Goal: Check status: Check status

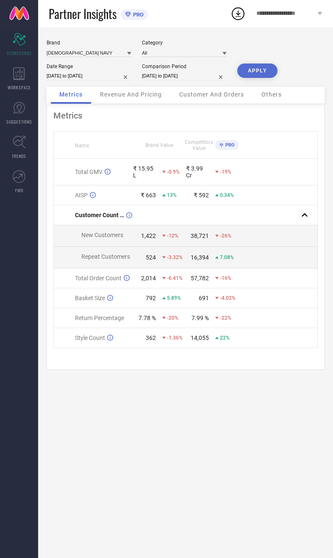
select select "7"
select select "2025"
select select "8"
select select "2025"
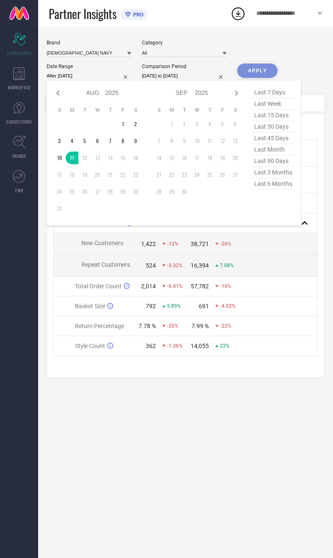
click at [115, 130] on td at bounding box center [110, 124] width 13 height 13
type input "[DATE] to [DATE]"
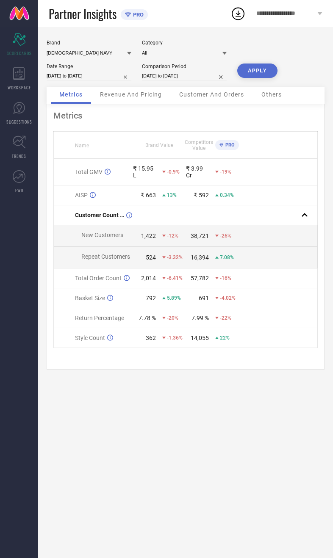
click at [174, 80] on input "[DATE] to [DATE]" at bounding box center [184, 76] width 85 height 9
select select "7"
select select "2024"
select select "8"
select select "2024"
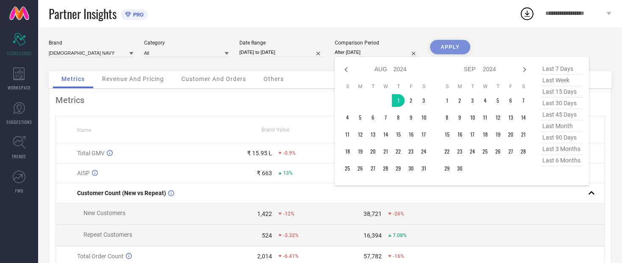
type input "[DATE] to [DATE]"
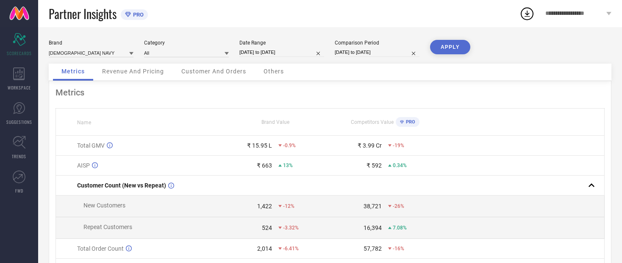
click at [333, 49] on button "APPLY" at bounding box center [450, 47] width 40 height 14
click at [127, 79] on div "Revenue And Pricing" at bounding box center [133, 72] width 79 height 17
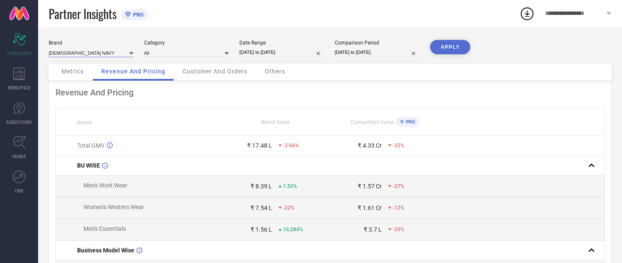
click at [75, 54] on input at bounding box center [91, 52] width 85 height 9
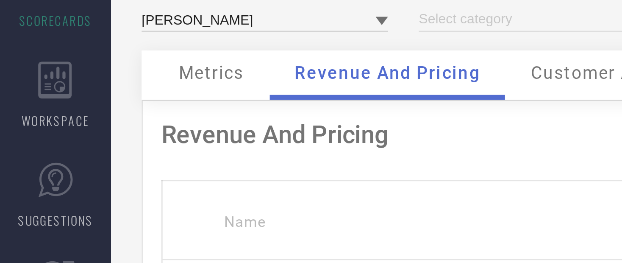
type input "All"
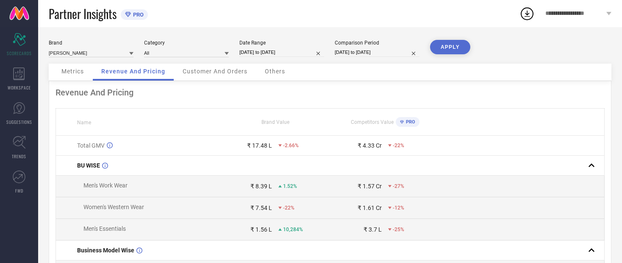
click at [333, 54] on button "APPLY" at bounding box center [450, 47] width 40 height 14
